Goal: Find specific page/section: Find specific page/section

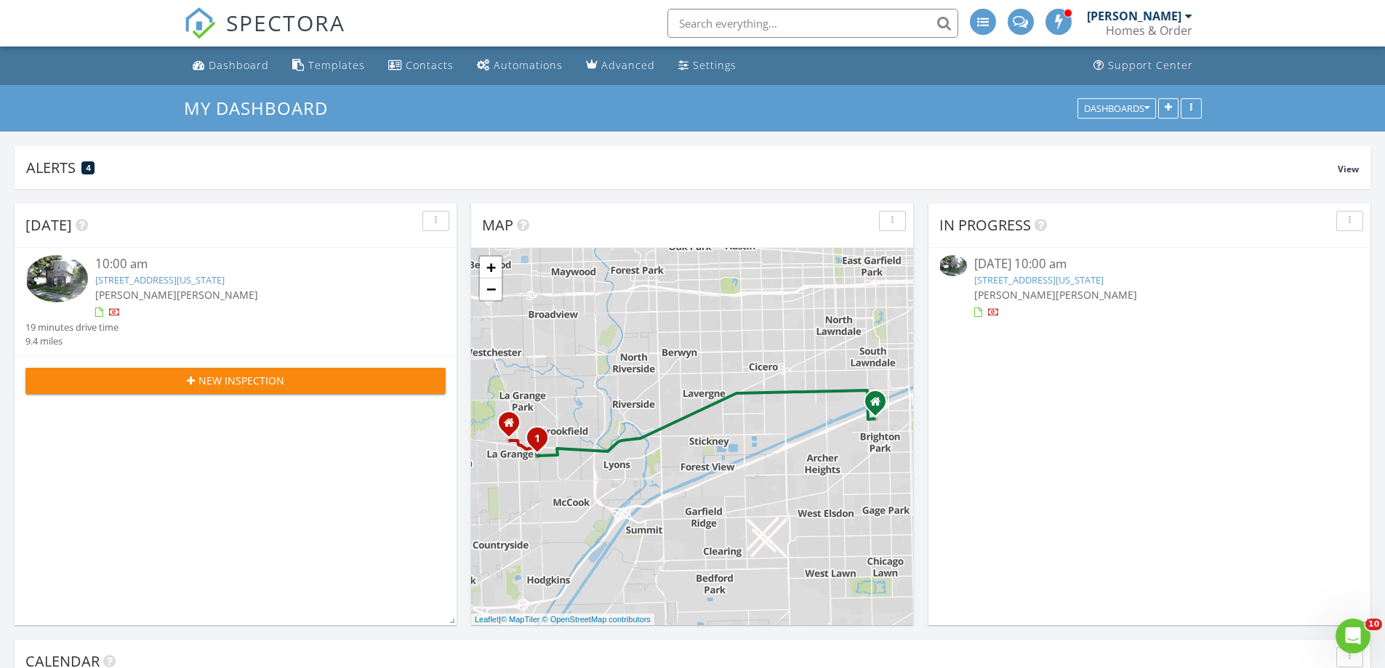
click at [1043, 281] on link "149 Washington Ave, La Grange, IL 60525" at bounding box center [1038, 279] width 129 height 13
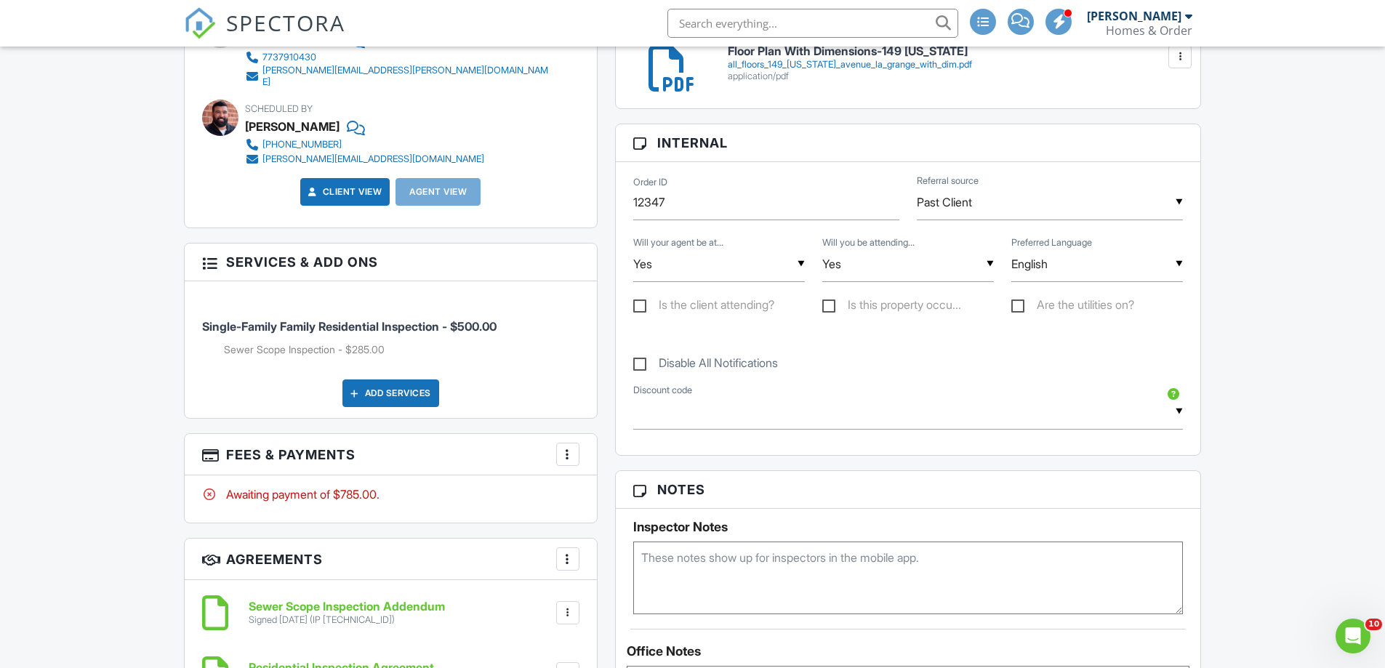
scroll to position [727, 0]
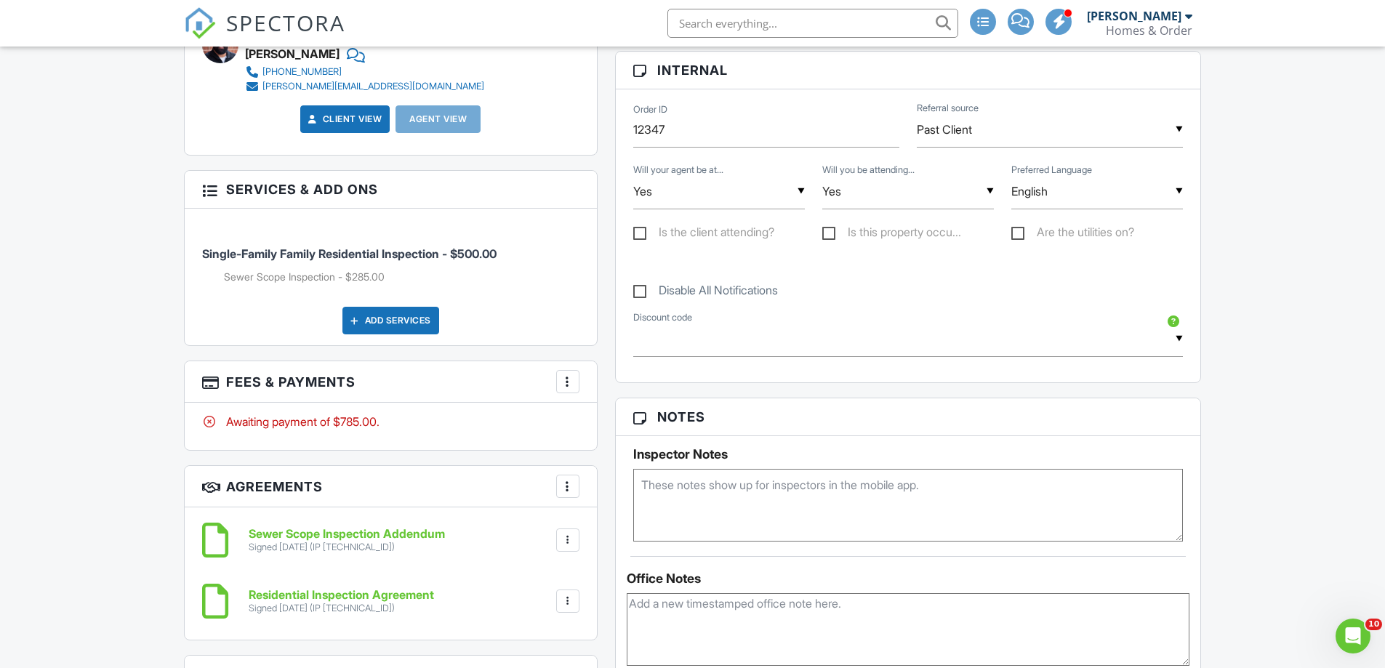
click at [335, 518] on div "Sewer Scope Inspection Addendum Signed 08/27/2025 (IP 174.192.67.221) File Dele…" at bounding box center [390, 540] width 377 height 44
click at [334, 529] on h6 "Sewer Scope Inspection Addendum" at bounding box center [347, 534] width 196 height 13
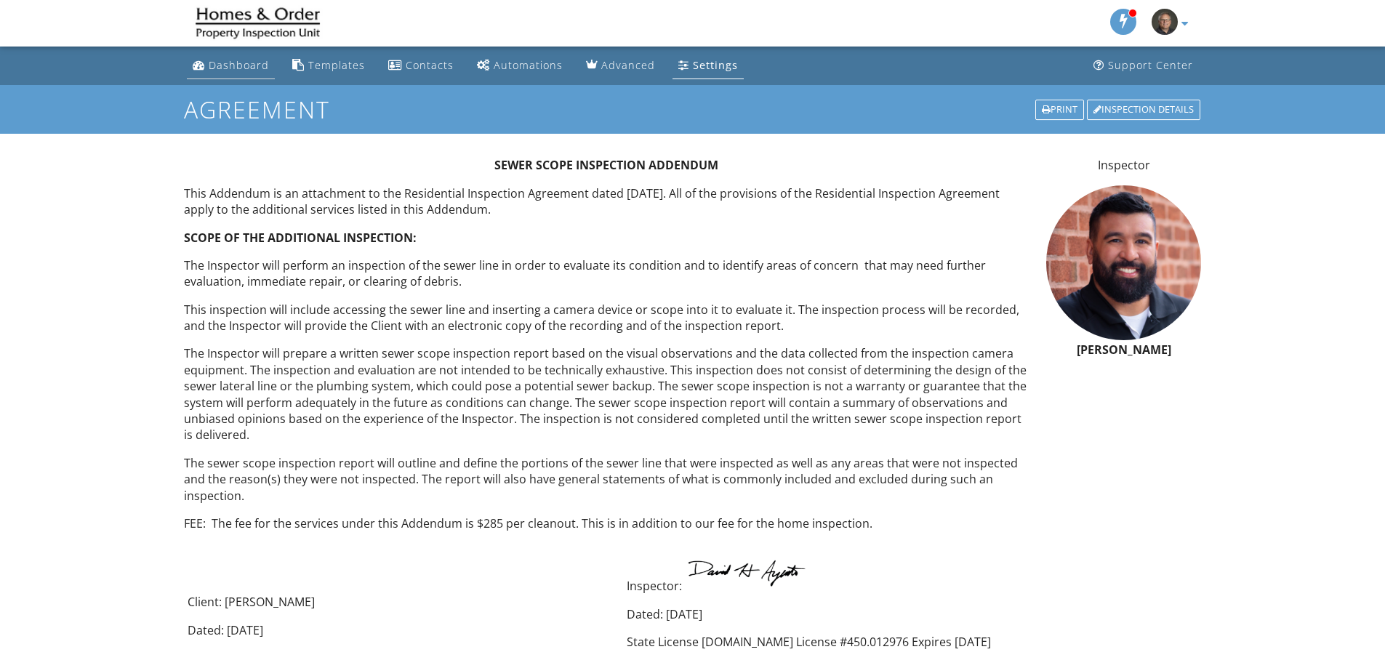
click at [249, 59] on div "Dashboard" at bounding box center [239, 65] width 60 height 14
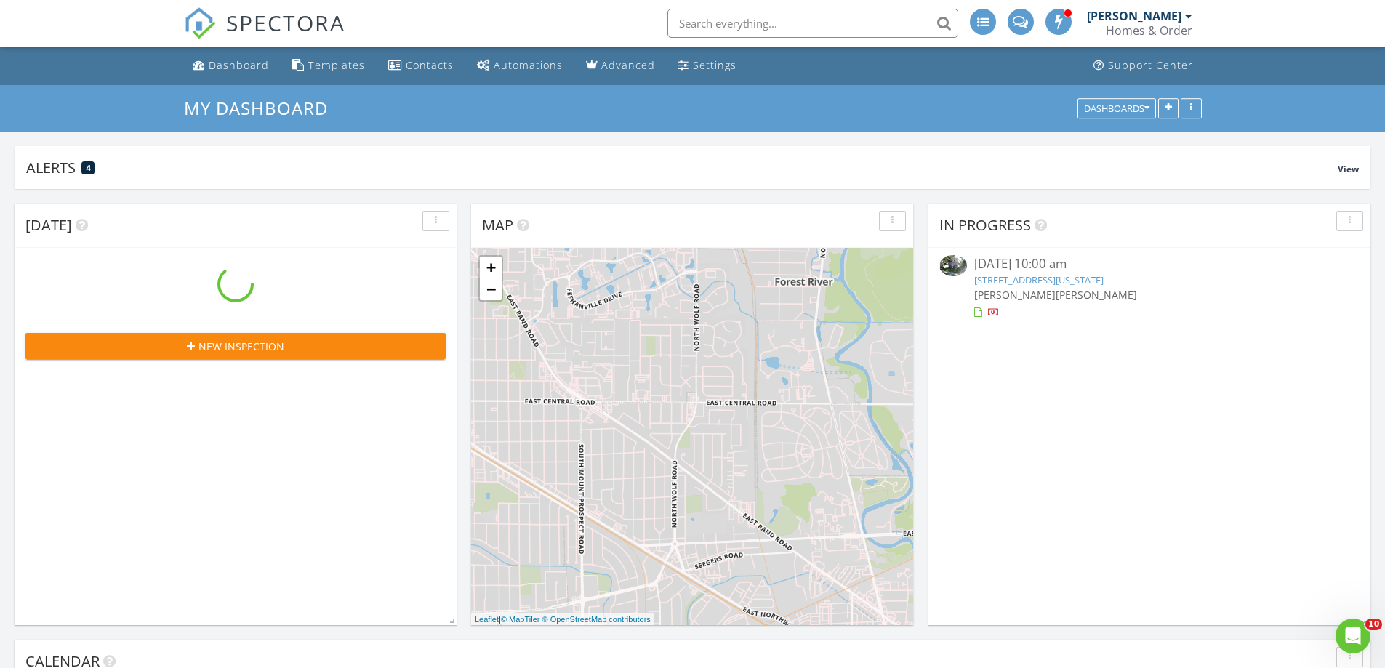
scroll to position [1200, 1407]
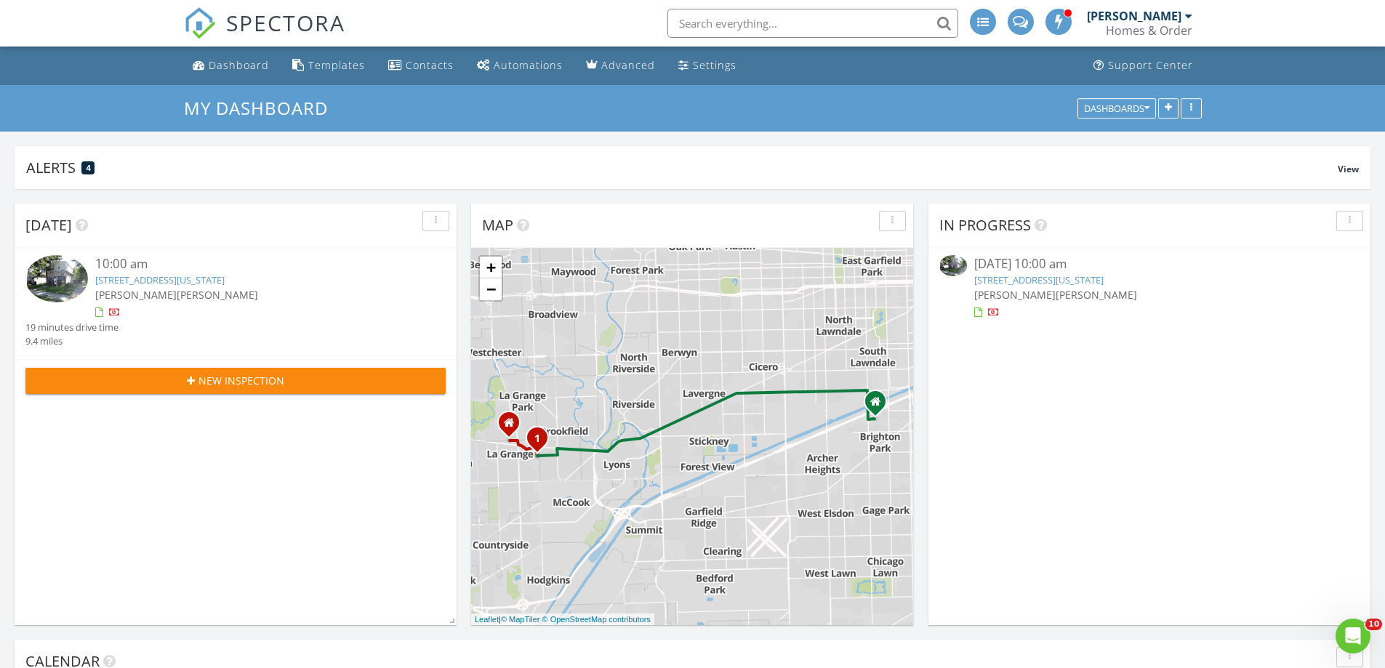
click at [1104, 277] on link "149 Washington Ave, La Grange, IL 60525" at bounding box center [1038, 279] width 129 height 13
